Goal: Task Accomplishment & Management: Complete application form

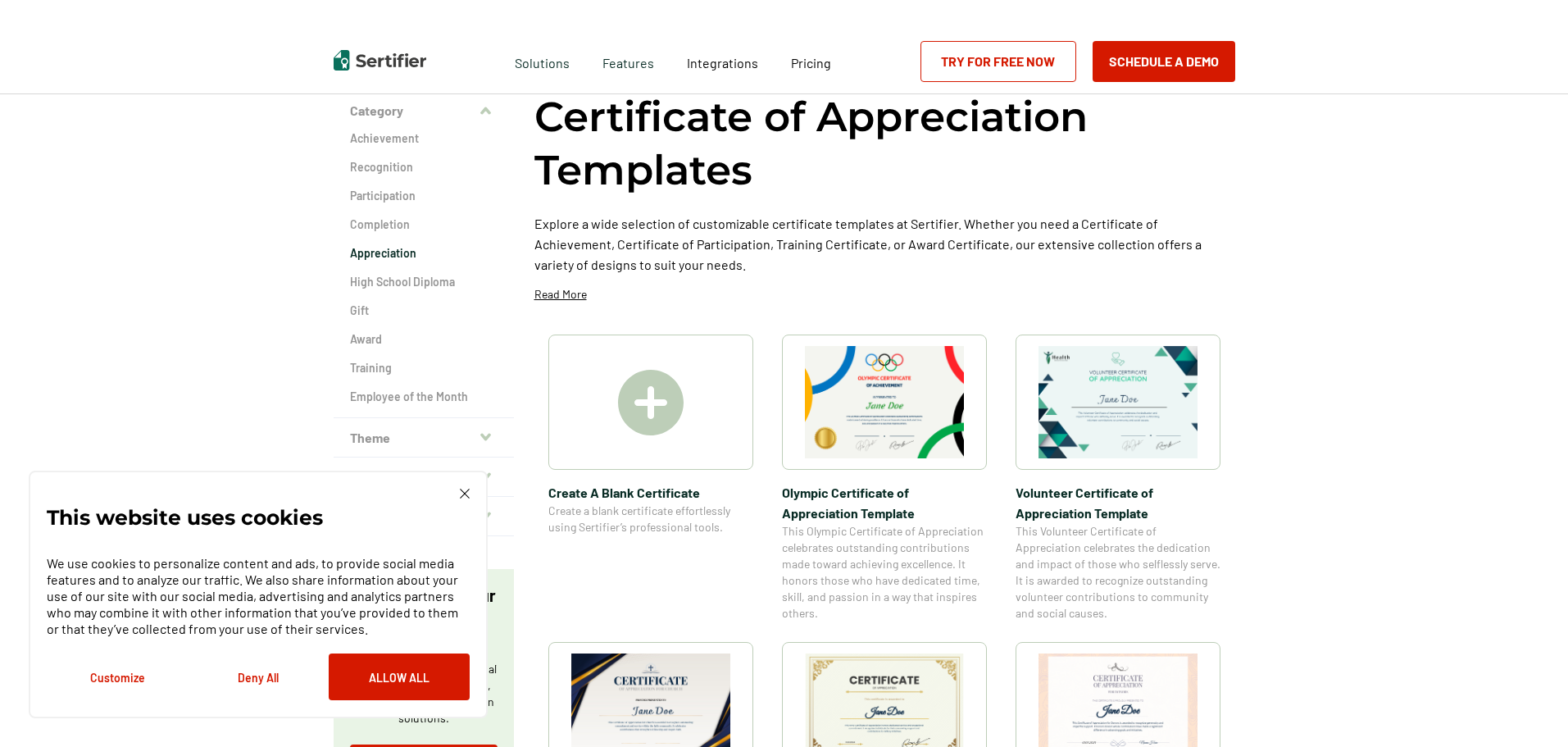
click at [465, 497] on img at bounding box center [464, 493] width 10 height 10
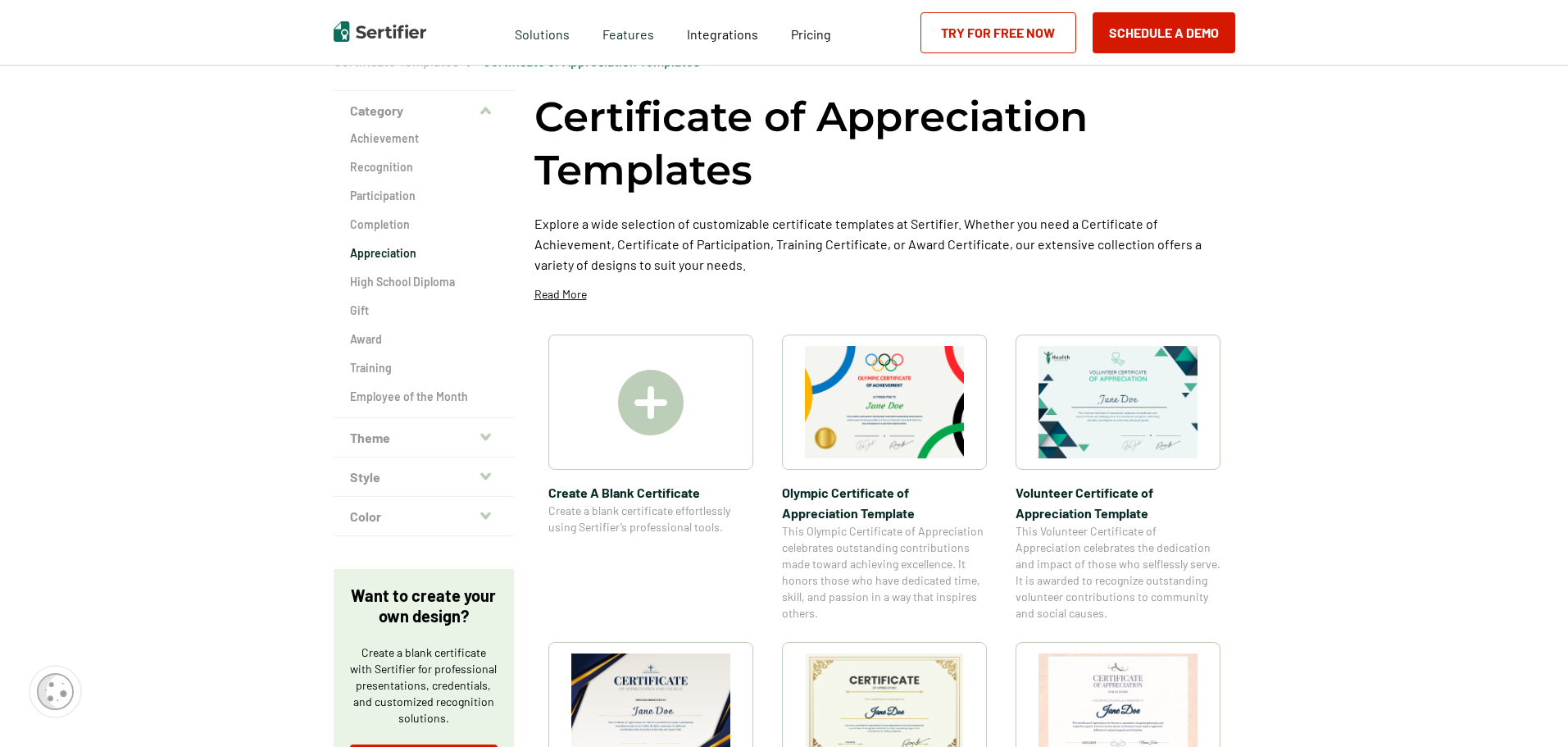
scroll to position [246, 0]
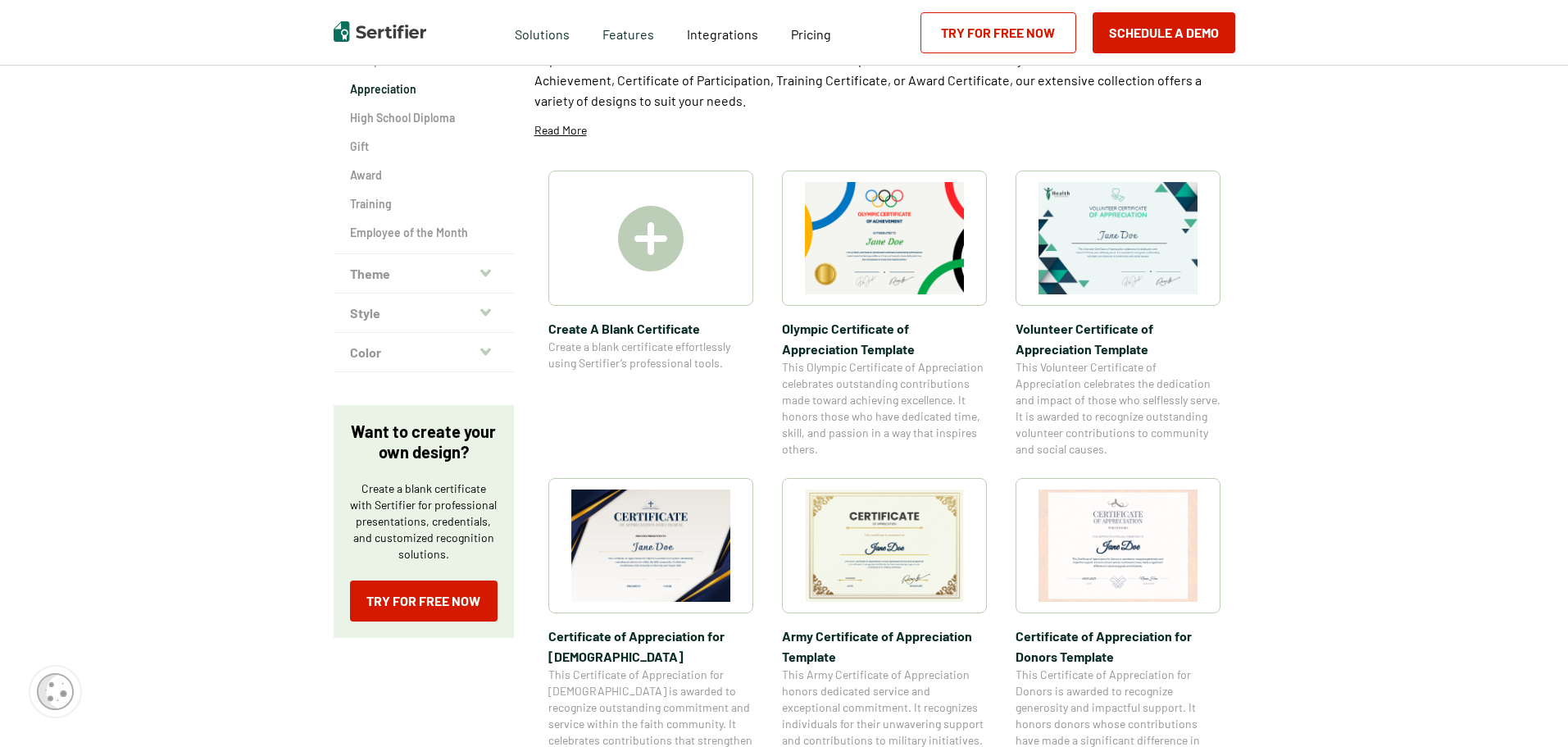
click at [648, 259] on img at bounding box center [650, 238] width 66 height 66
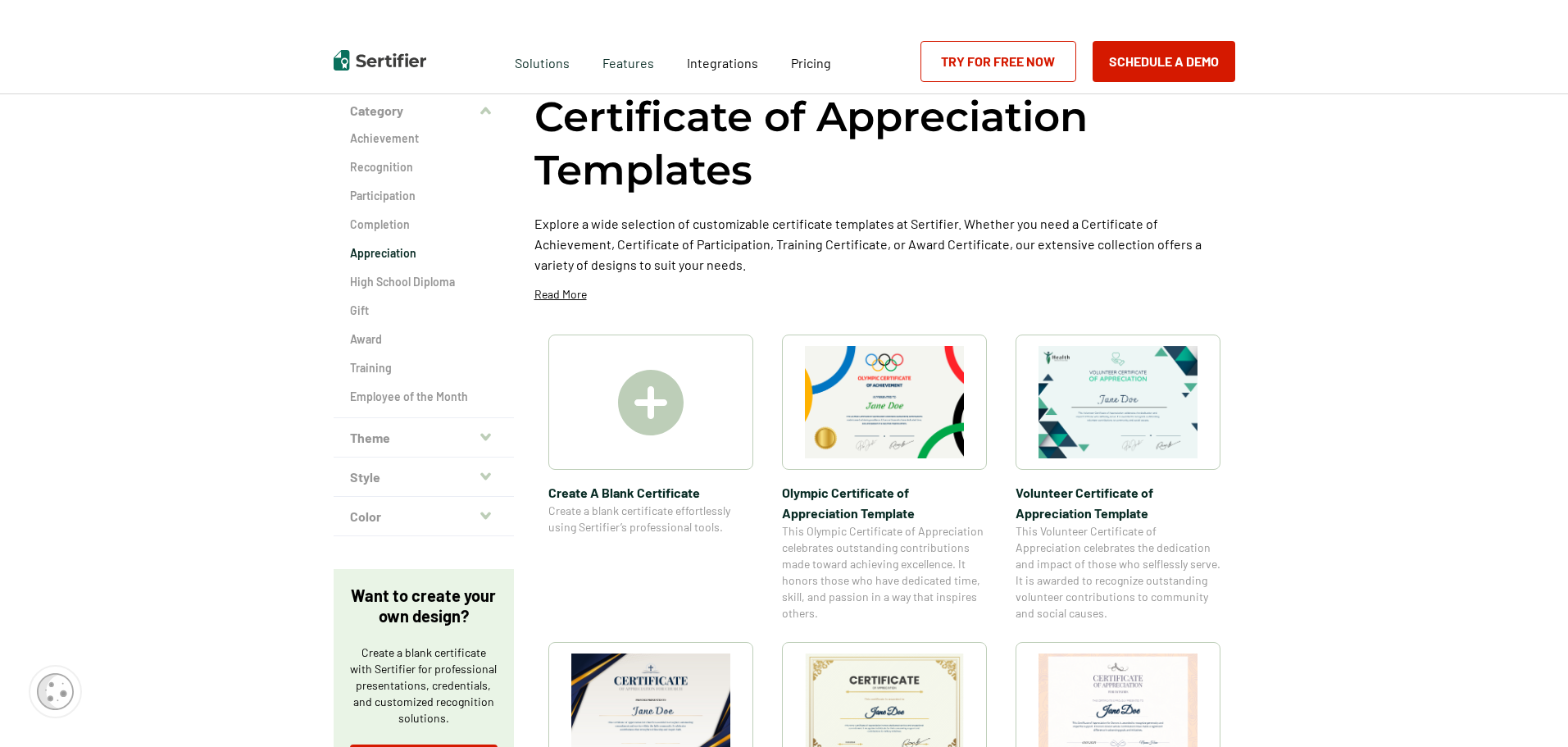
scroll to position [0, 0]
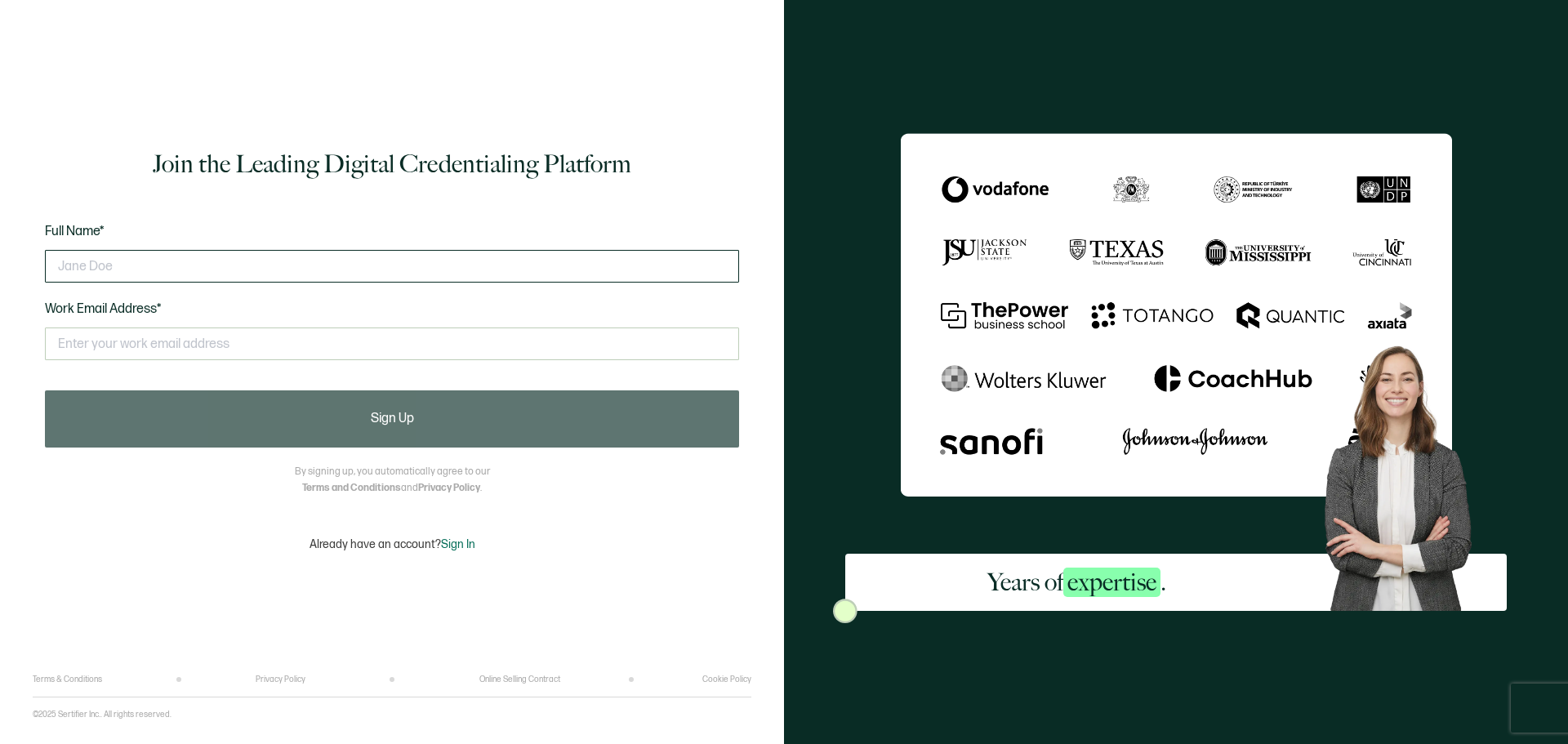
click at [590, 272] on input "text" at bounding box center [392, 267] width 694 height 33
